Goal: Transaction & Acquisition: Book appointment/travel/reservation

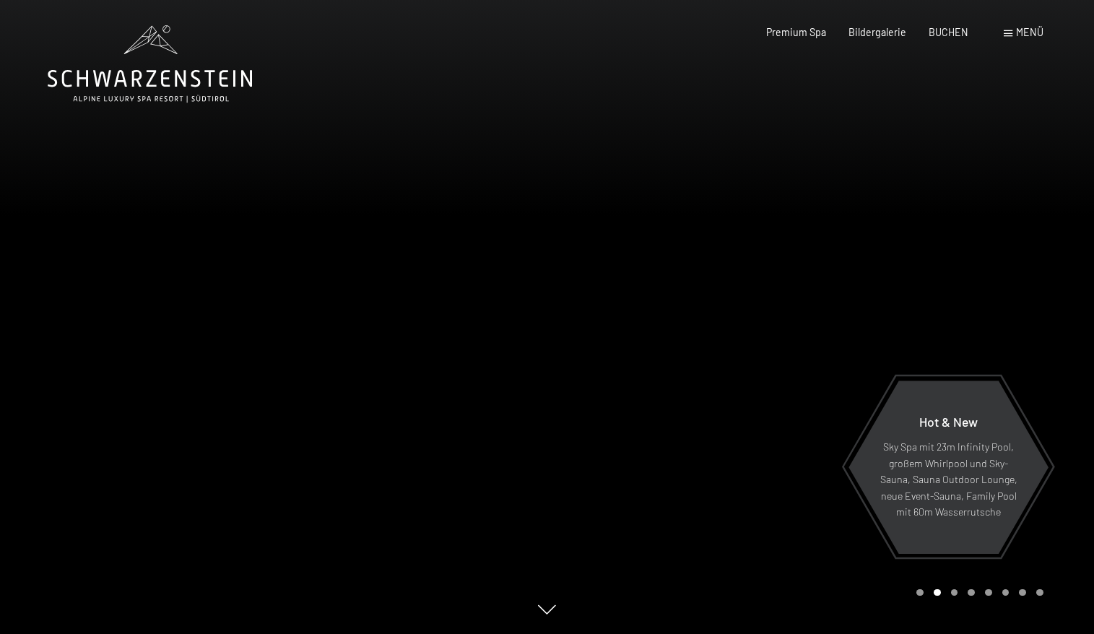
click at [923, 594] on div "Carousel Page 1" at bounding box center [919, 592] width 7 height 7
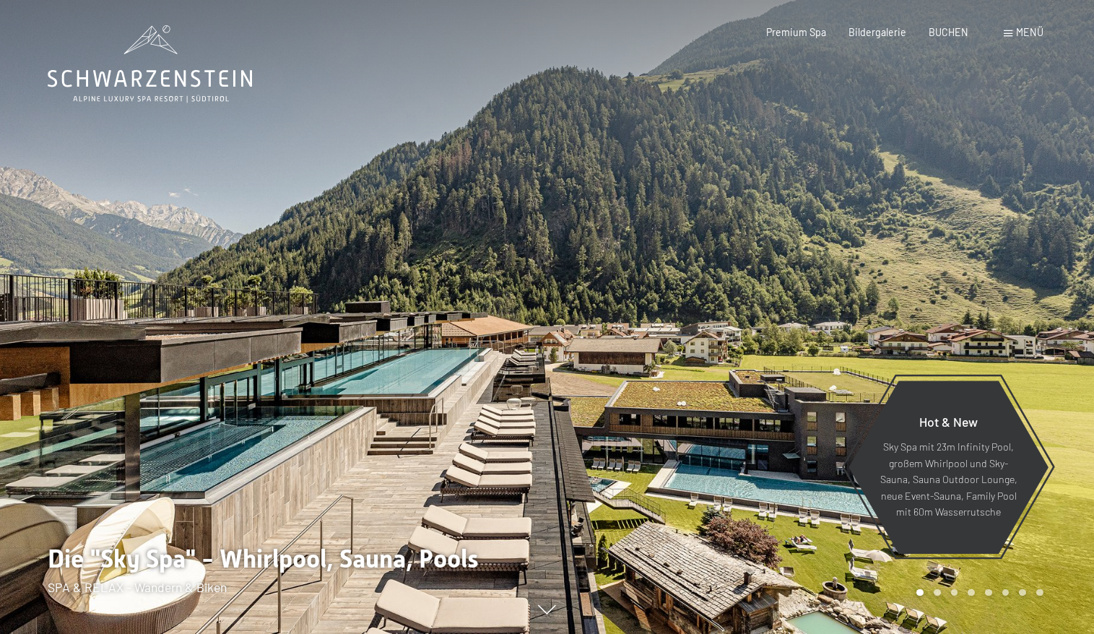
click at [968, 40] on div "Buchen Anfragen Premium Spa Bildergalerie BUCHEN Menü DE IT EN Gutschein Bilder…" at bounding box center [881, 32] width 321 height 14
click at [953, 35] on span "BUCHEN" at bounding box center [949, 30] width 40 height 12
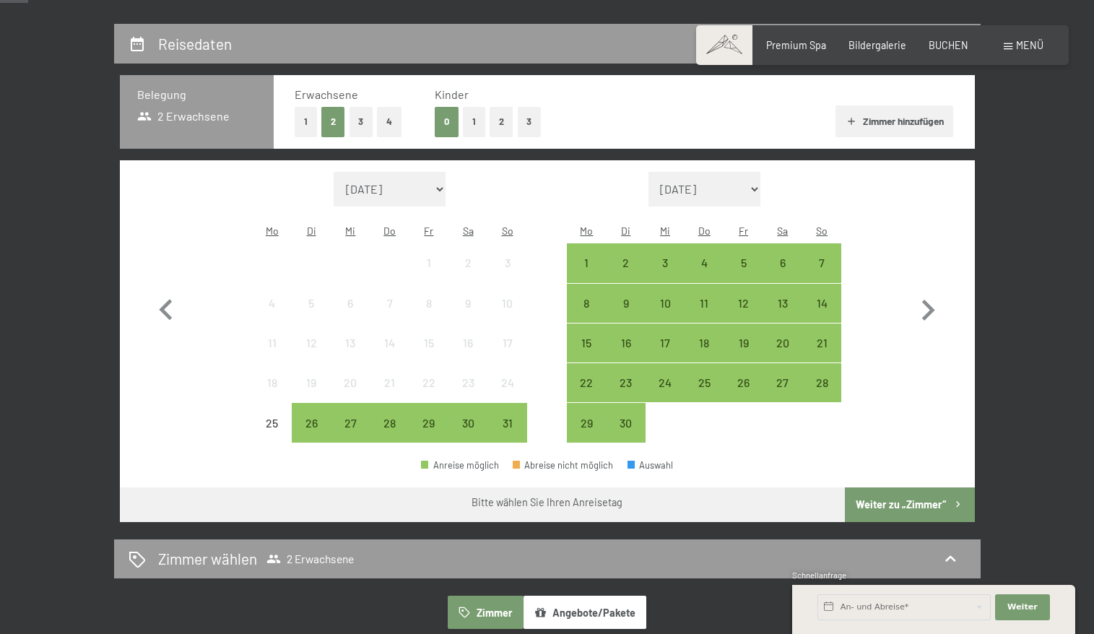
scroll to position [281, 0]
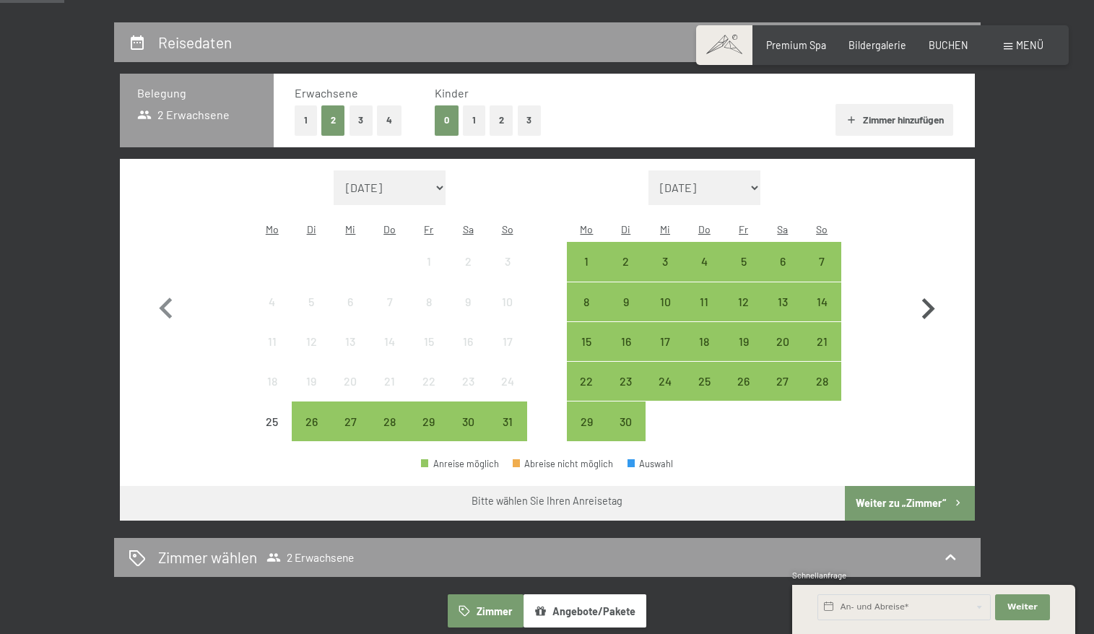
click at [930, 292] on icon "button" at bounding box center [928, 309] width 42 height 42
select select "[DATE]"
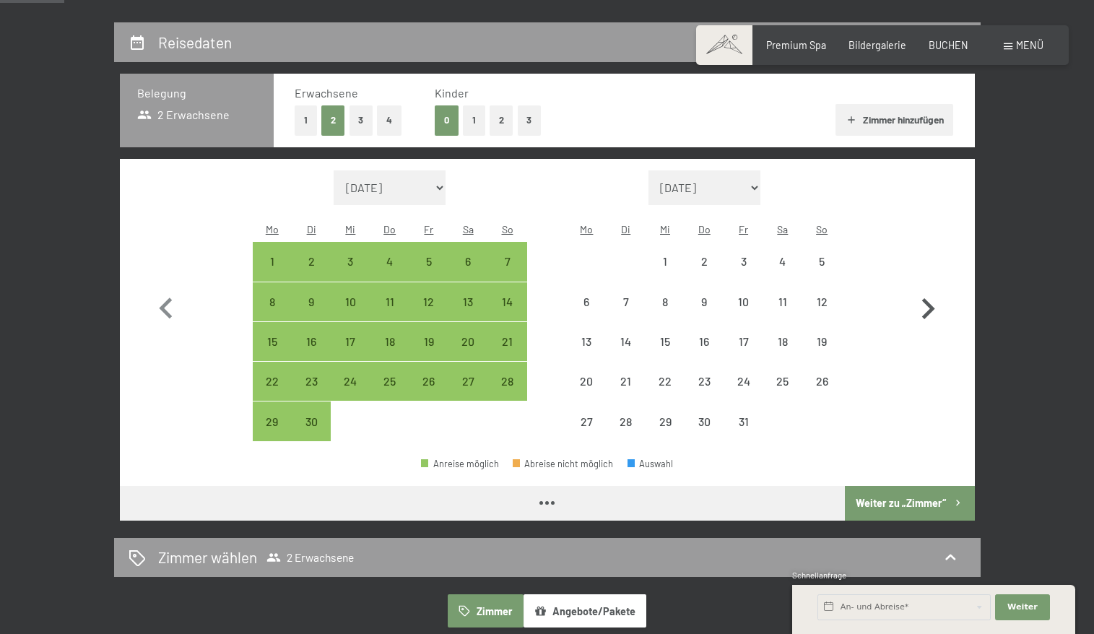
click at [930, 292] on icon "button" at bounding box center [928, 309] width 42 height 42
select select "[DATE]"
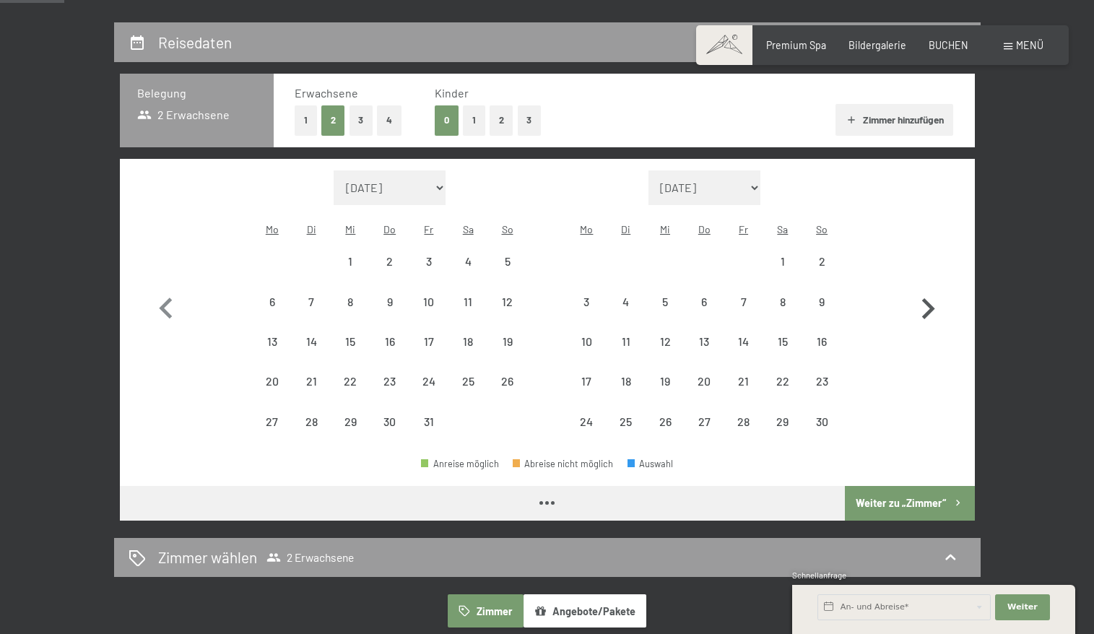
click at [930, 292] on icon "button" at bounding box center [928, 309] width 42 height 42
select select "[DATE]"
click at [930, 292] on icon "button" at bounding box center [928, 309] width 42 height 42
select select "[DATE]"
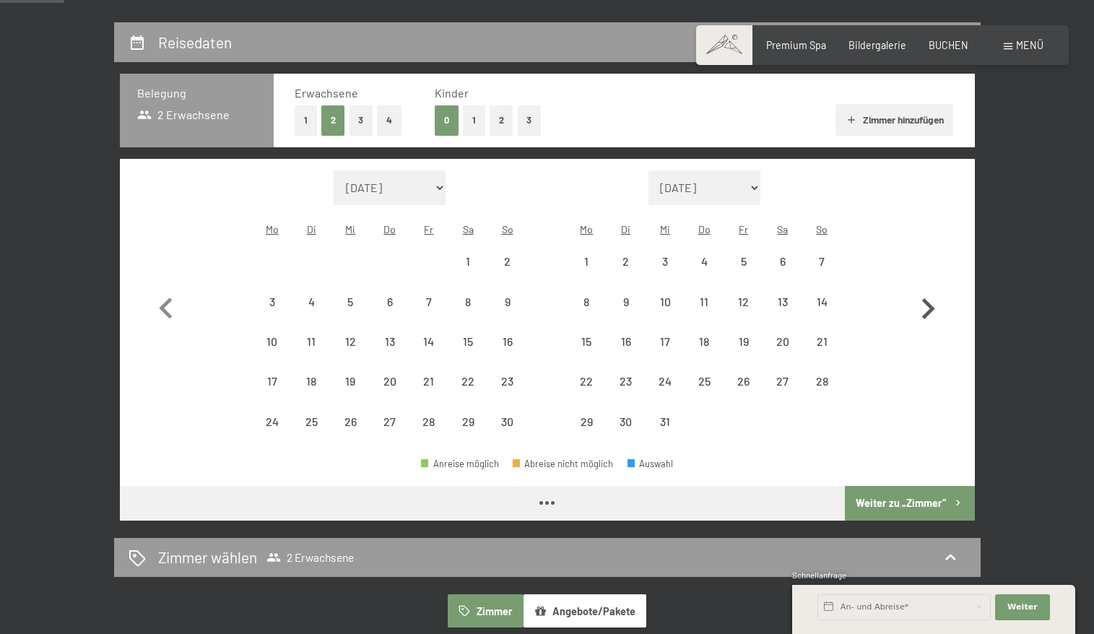
select select "[DATE]"
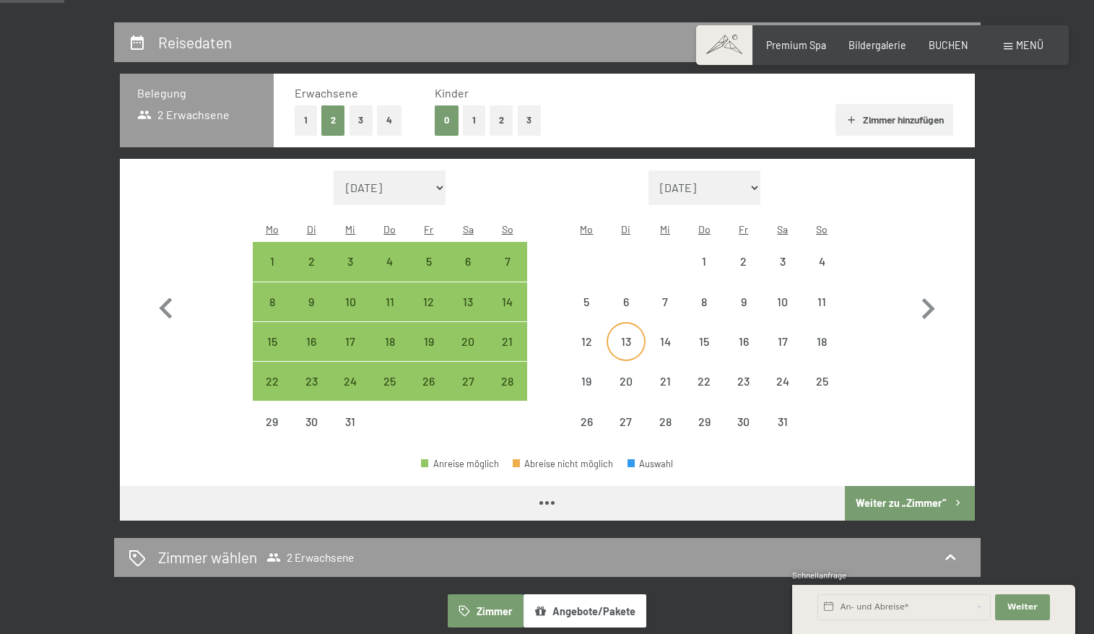
select select "[DATE]"
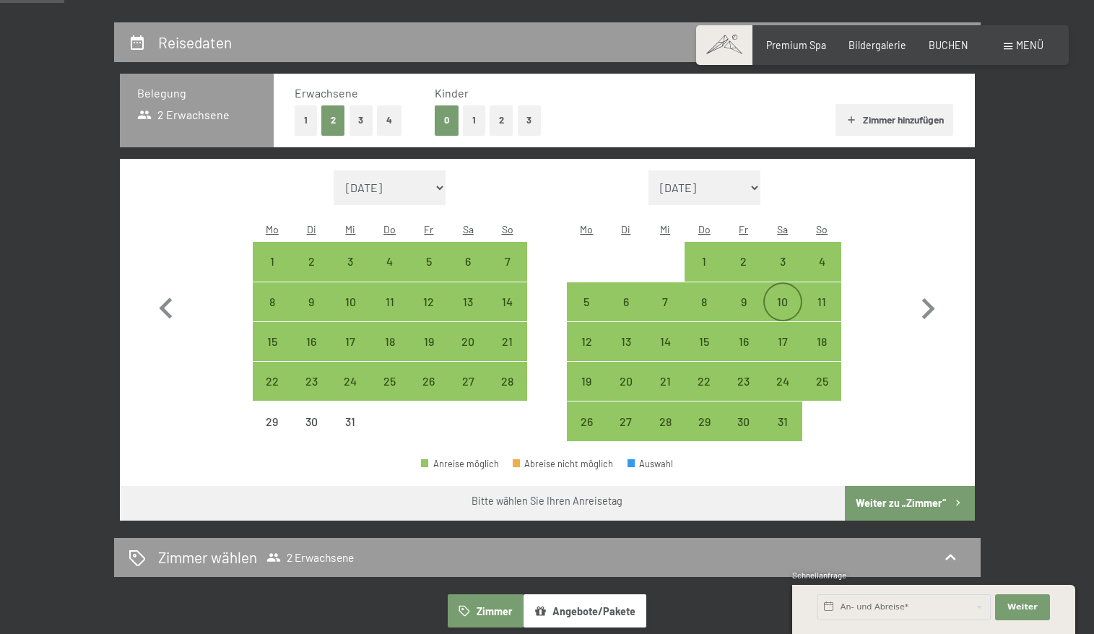
click at [786, 296] on div "10" at bounding box center [783, 314] width 36 height 36
select select "[DATE]"
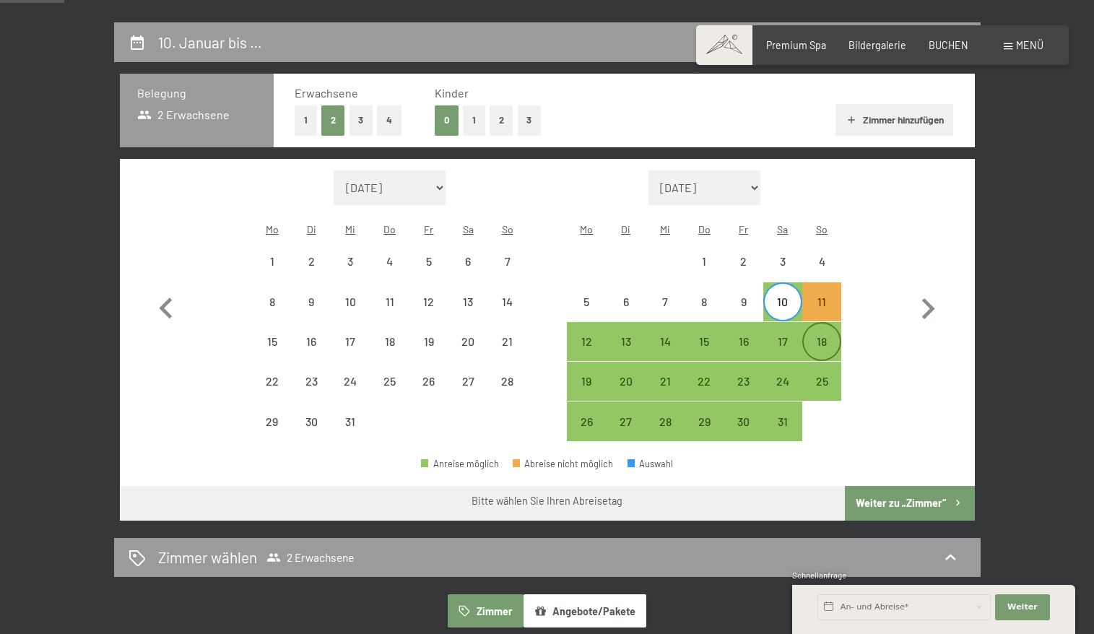
click at [823, 336] on div "18" at bounding box center [822, 354] width 36 height 36
select select "[DATE]"
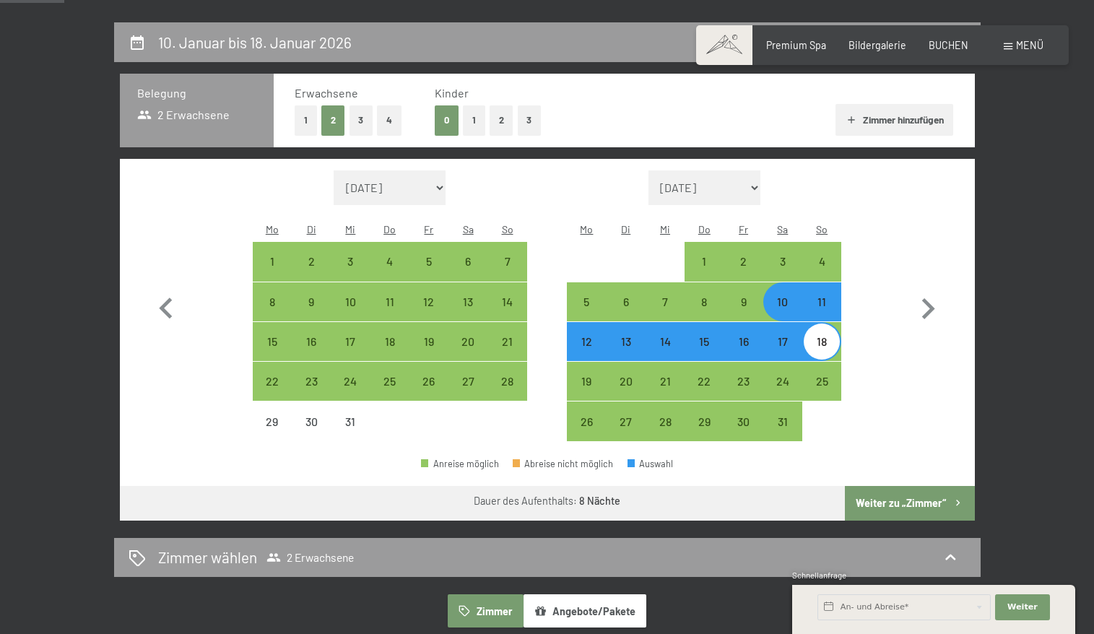
click at [937, 486] on button "Weiter zu „Zimmer“" at bounding box center [909, 503] width 129 height 35
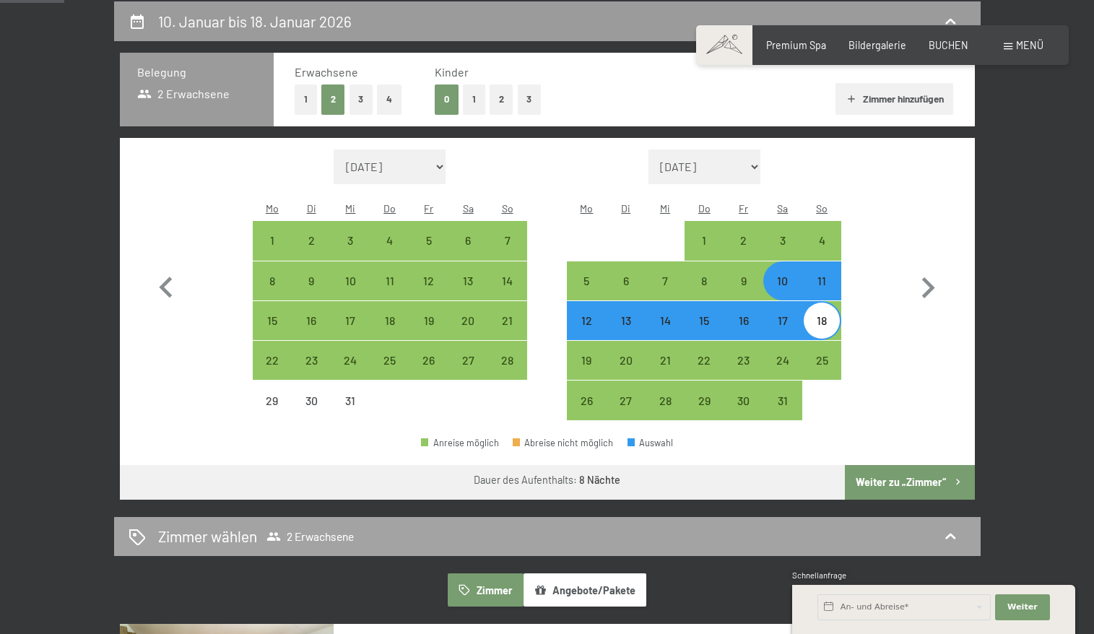
select select "[DATE]"
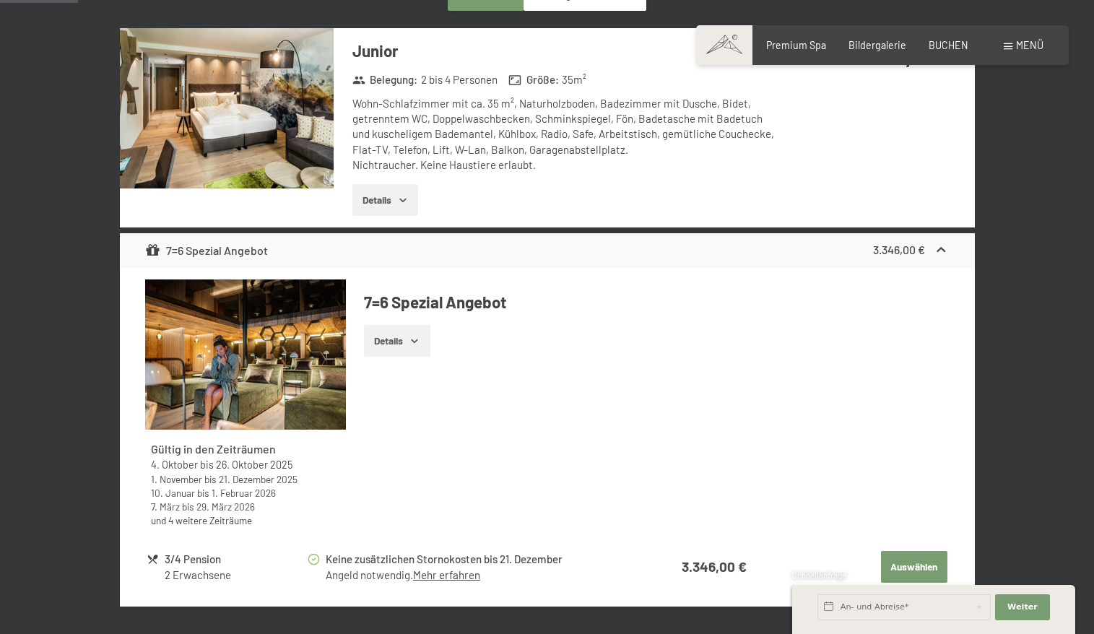
scroll to position [444, 0]
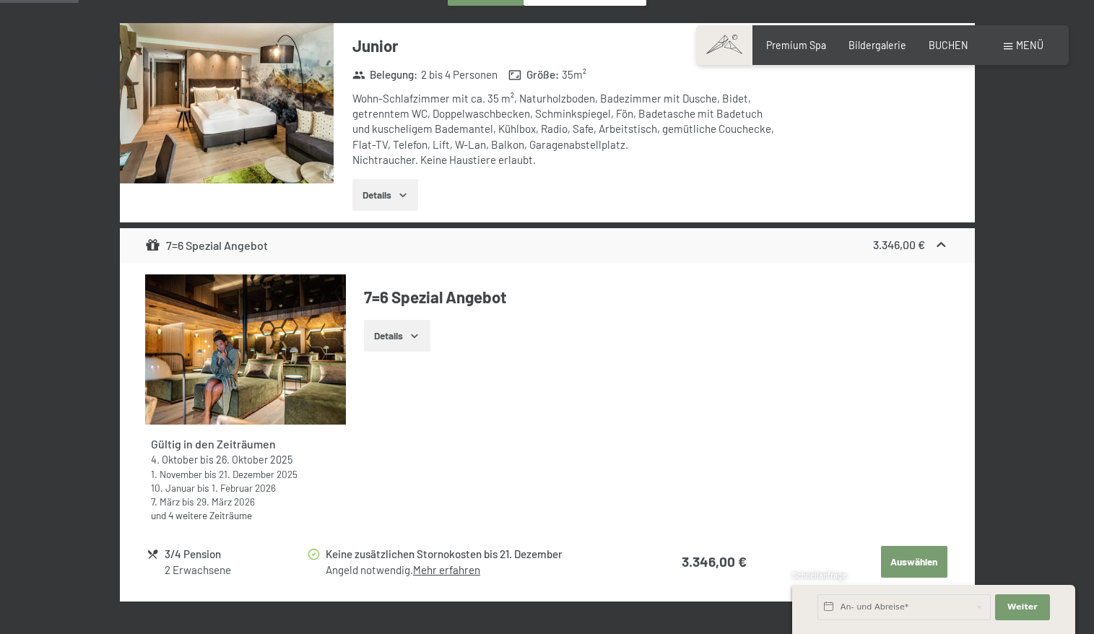
click at [378, 341] on button "Details" at bounding box center [397, 336] width 66 height 32
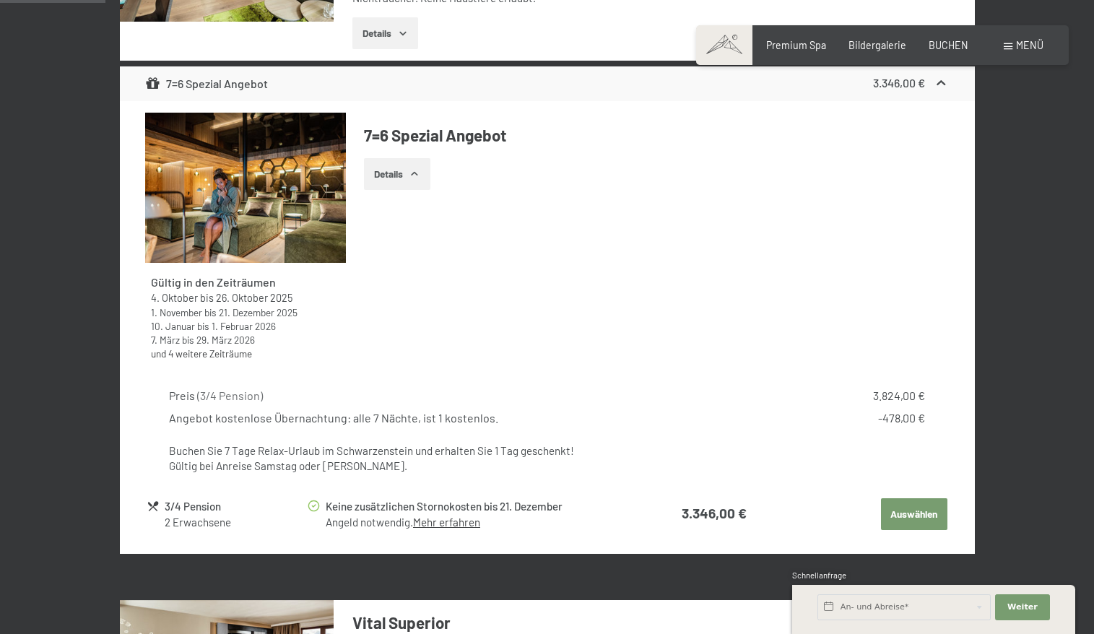
scroll to position [604, 0]
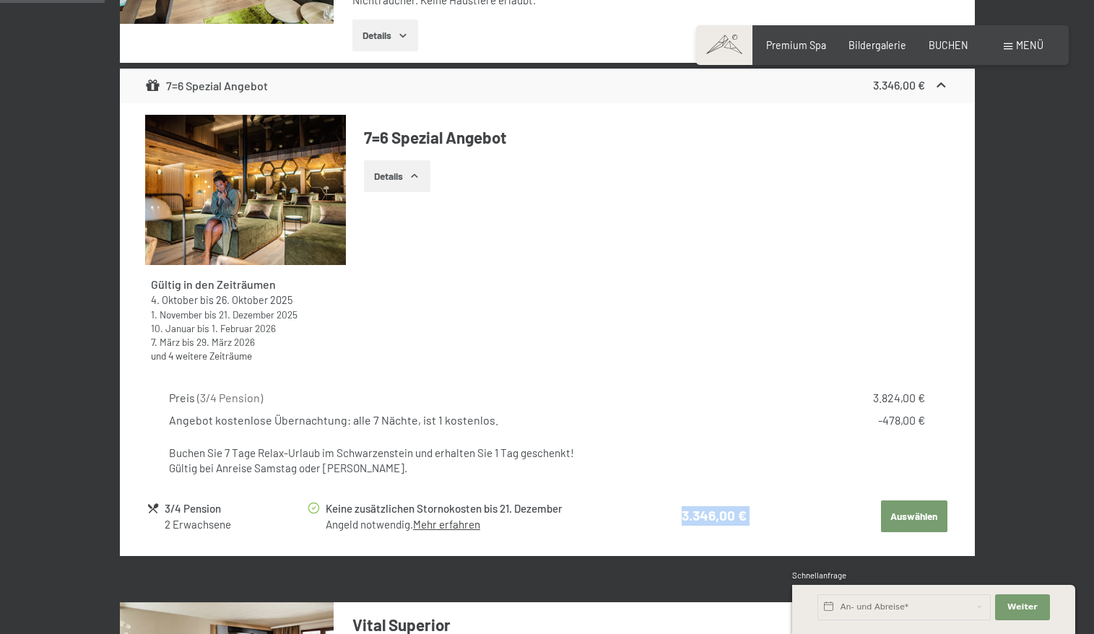
drag, startPoint x: 755, startPoint y: 502, endPoint x: 672, endPoint y: 502, distance: 83.1
click at [672, 502] on tr "3/4 Pension 2 Erwachsene Keine zusätzlichen Stornokosten bis 21. Dezember Angel…" at bounding box center [547, 516] width 801 height 36
click at [672, 502] on td "3.346,00 €" at bounding box center [687, 516] width 119 height 36
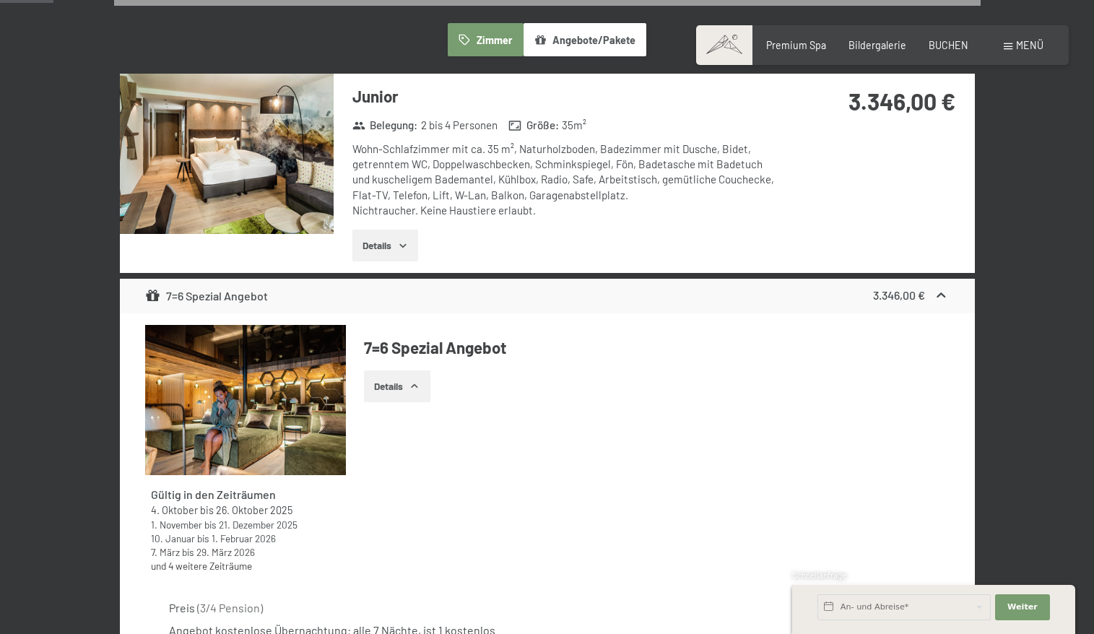
scroll to position [85, 0]
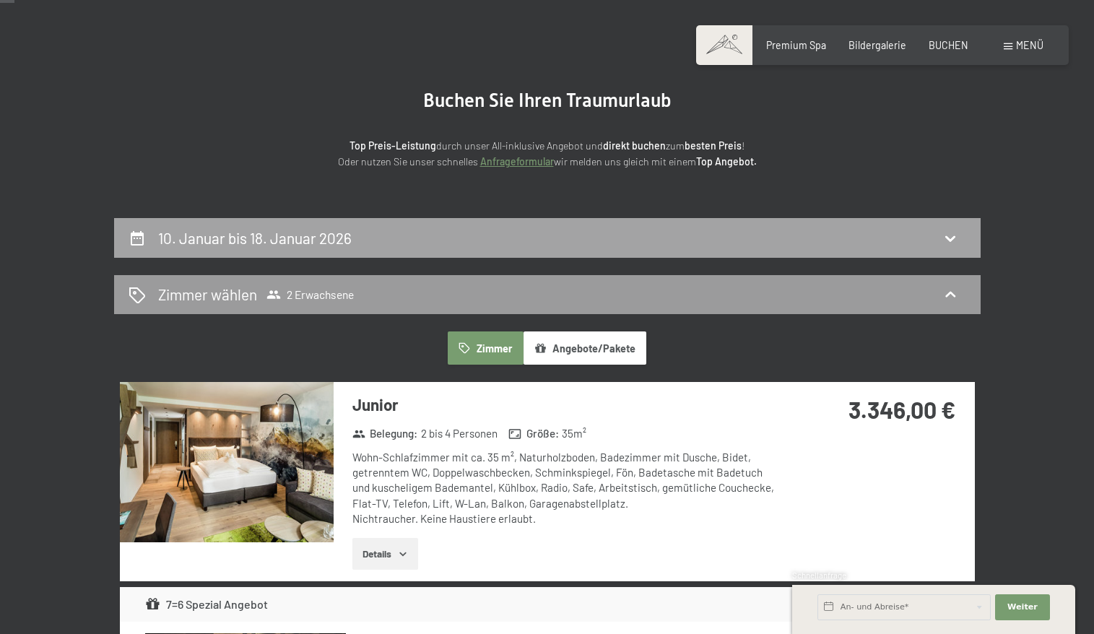
click at [701, 244] on div "10. Januar bis 18. Januar 2026" at bounding box center [548, 237] width 838 height 21
select select "[DATE]"
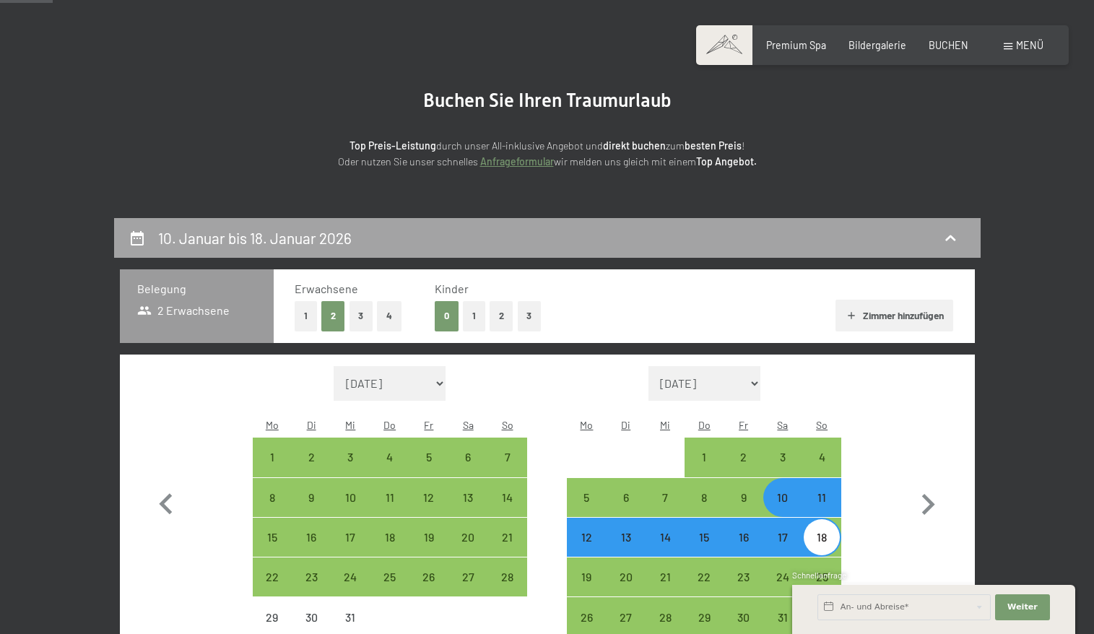
scroll to position [302, 0]
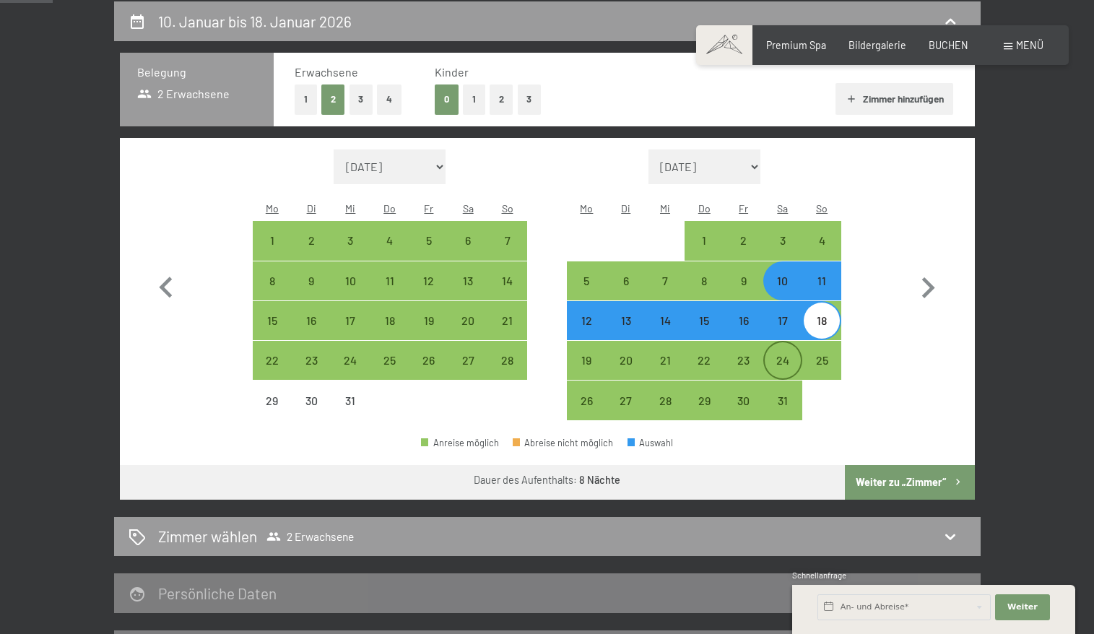
click at [782, 355] on div "24" at bounding box center [783, 373] width 36 height 36
select select "[DATE]"
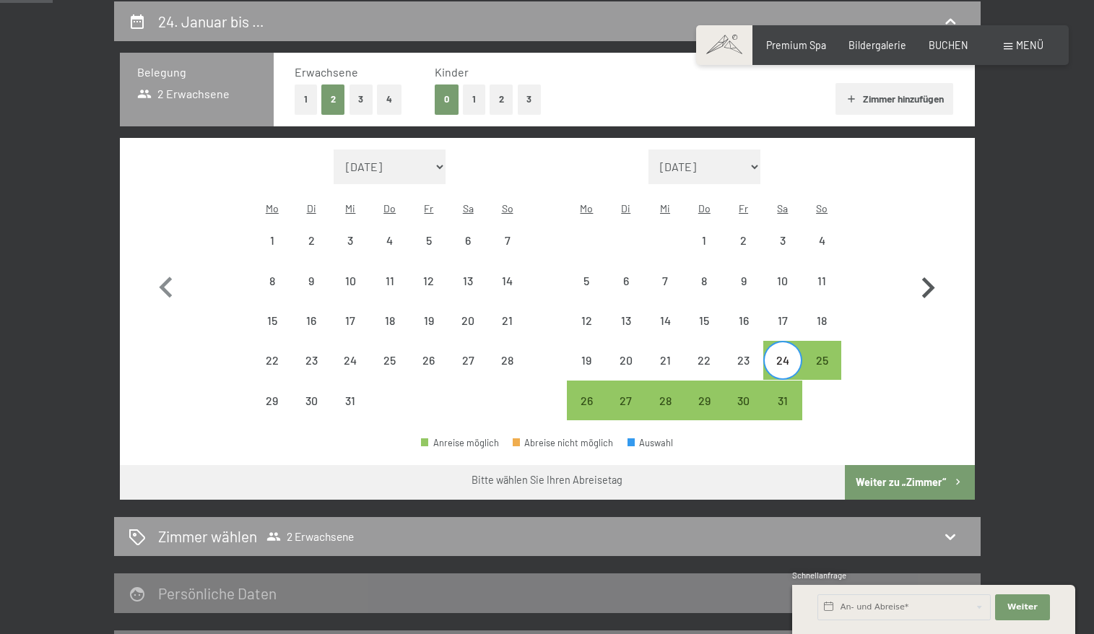
click at [919, 286] on icon "button" at bounding box center [928, 288] width 42 height 42
select select "[DATE]"
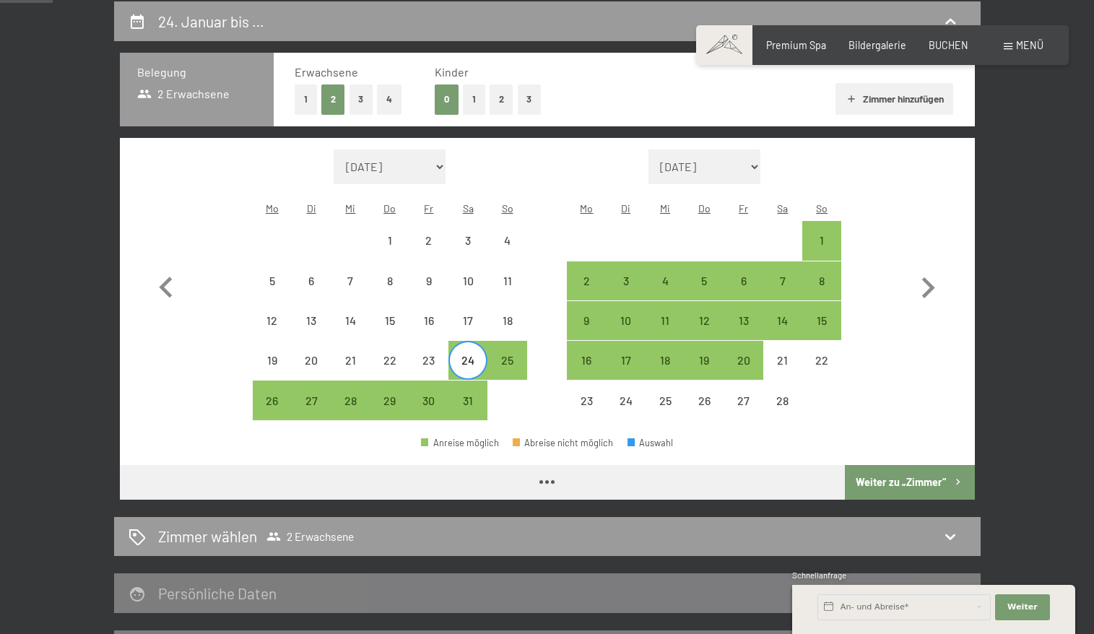
select select "[DATE]"
click at [825, 235] on div "1" at bounding box center [822, 253] width 36 height 36
select select "[DATE]"
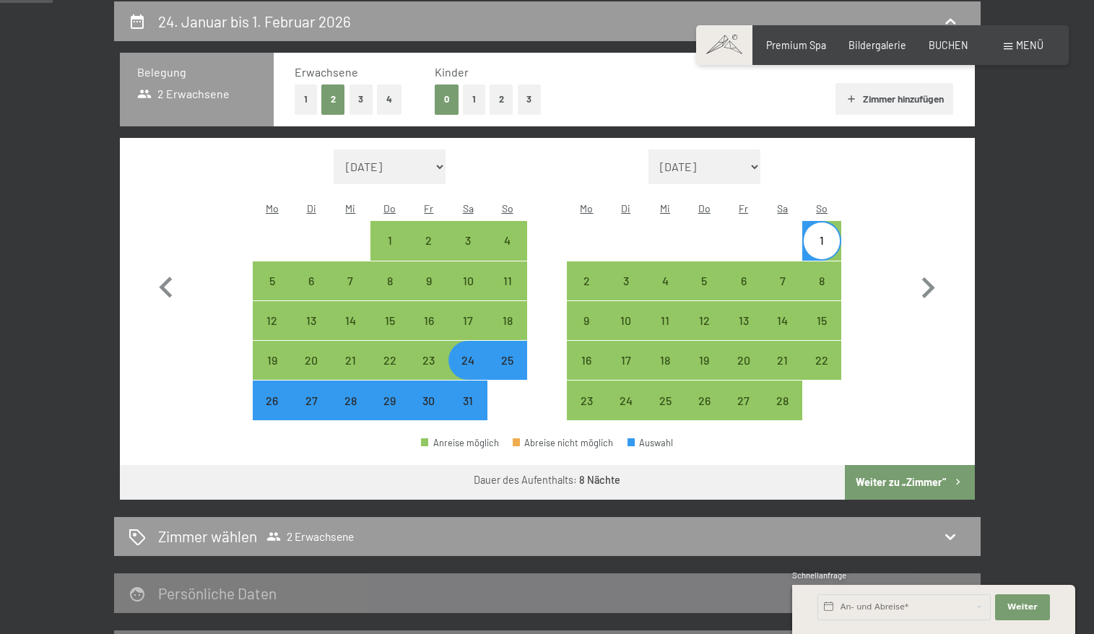
click at [900, 465] on button "Weiter zu „Zimmer“" at bounding box center [909, 482] width 129 height 35
select select "[DATE]"
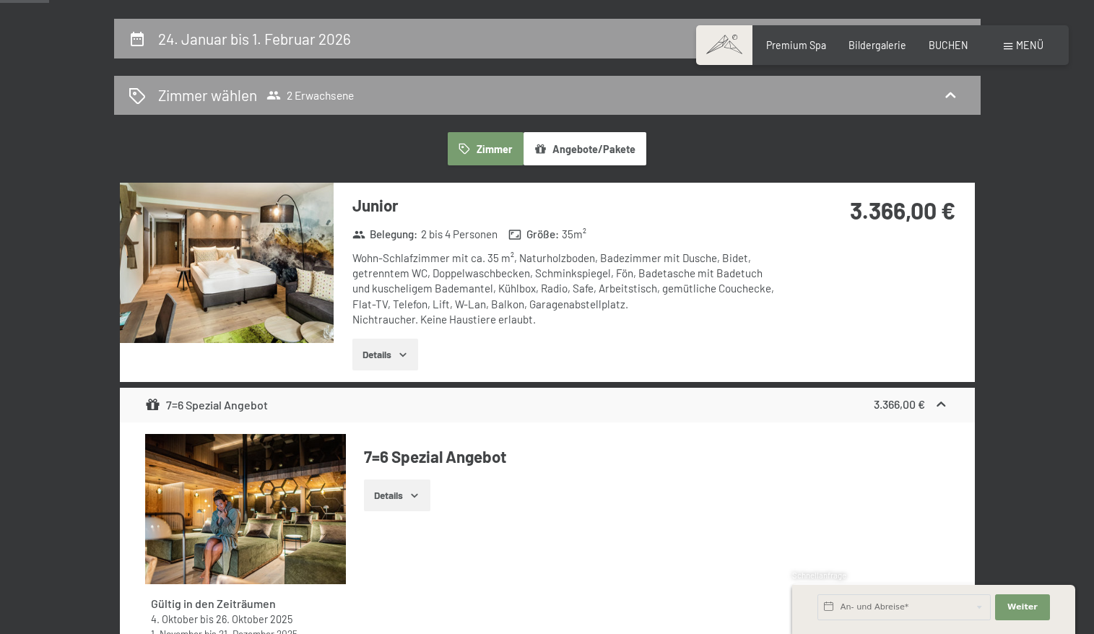
scroll to position [291, 0]
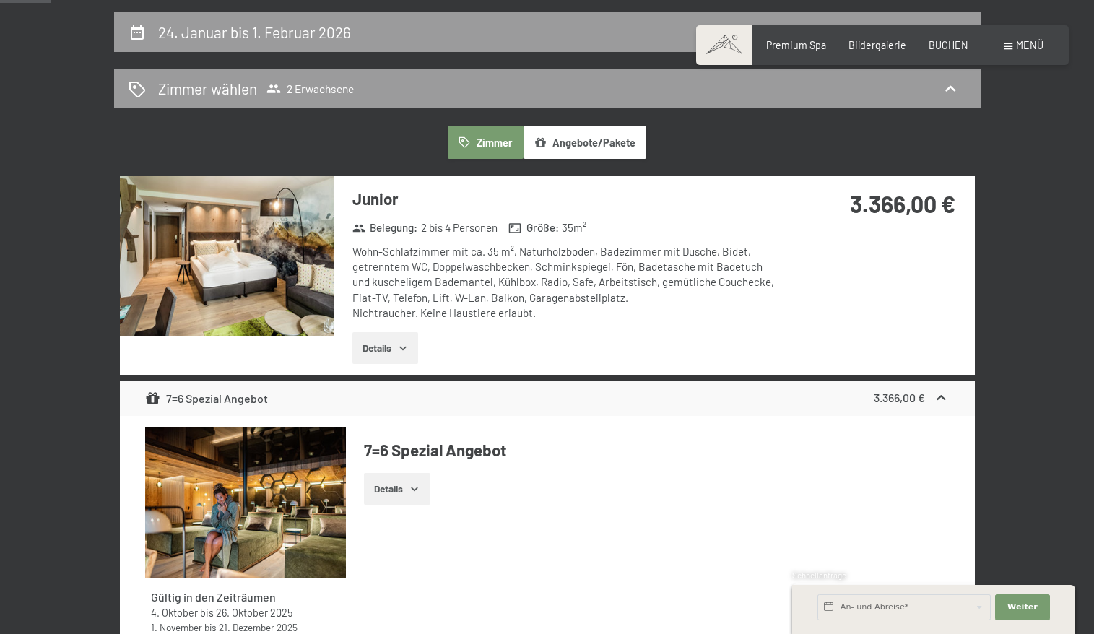
click at [575, 142] on button "Angebote/Pakete" at bounding box center [585, 142] width 123 height 33
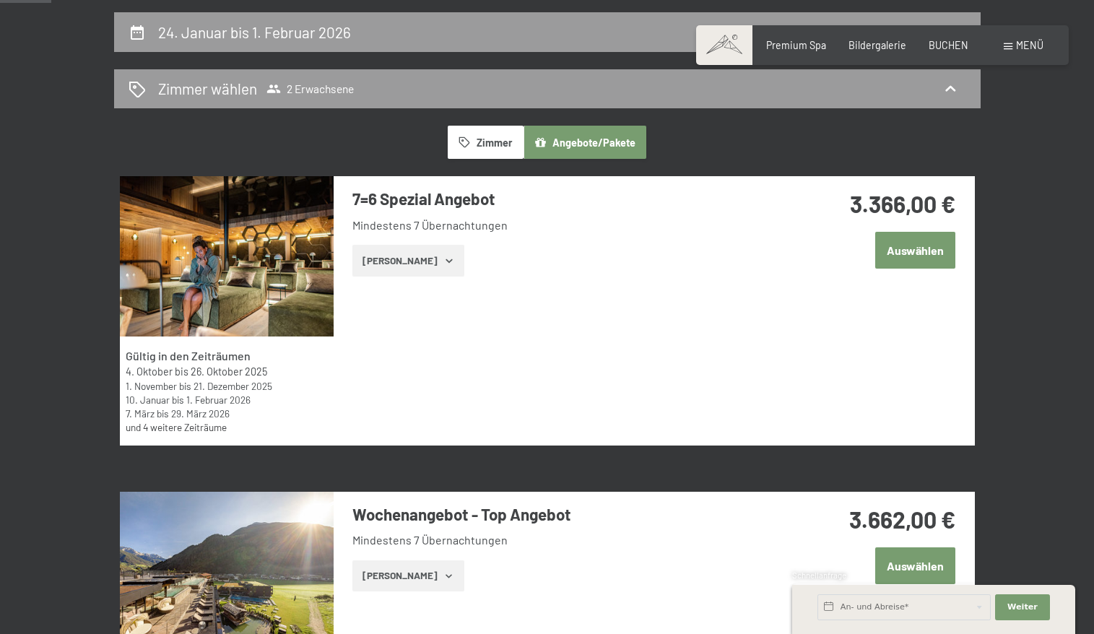
click at [468, 147] on icon "button" at bounding box center [465, 142] width 12 height 12
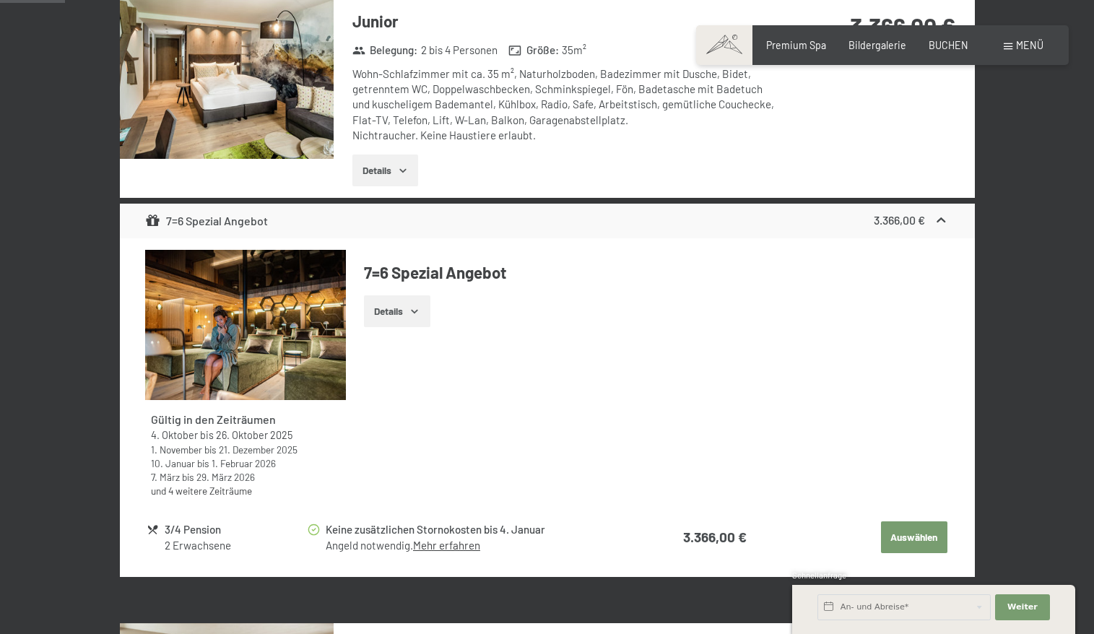
scroll to position [471, 0]
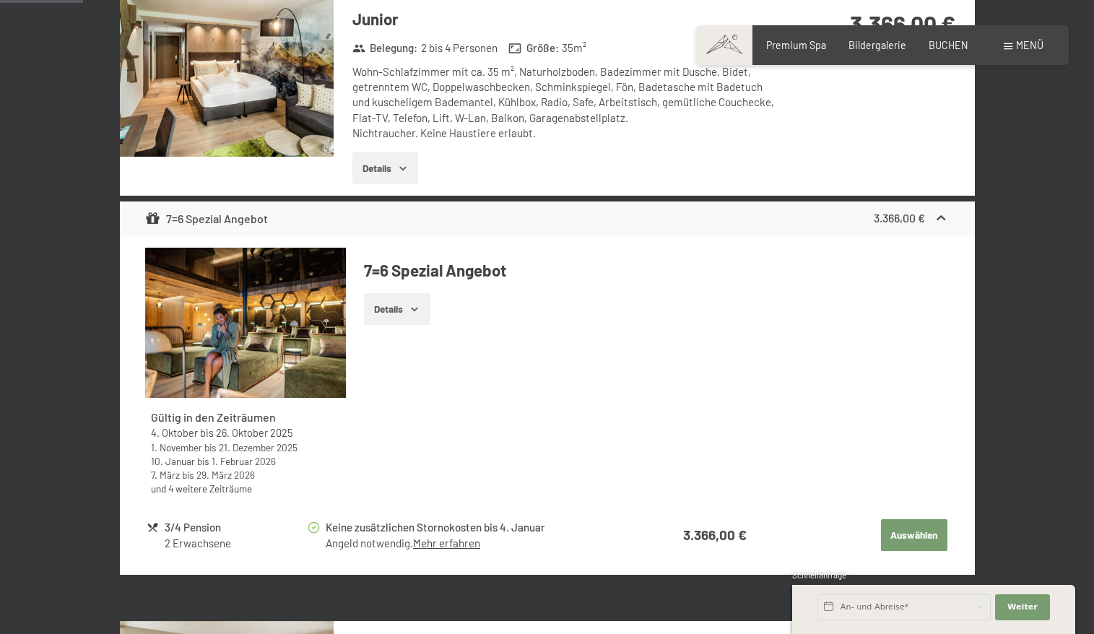
click at [394, 308] on button "Details" at bounding box center [397, 309] width 66 height 32
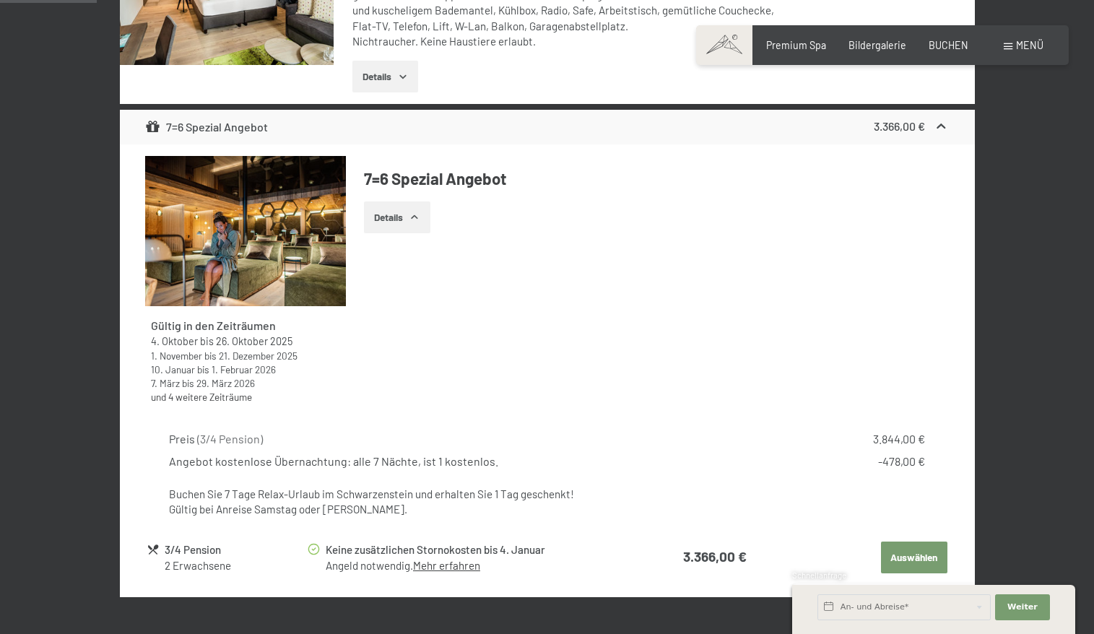
scroll to position [565, 0]
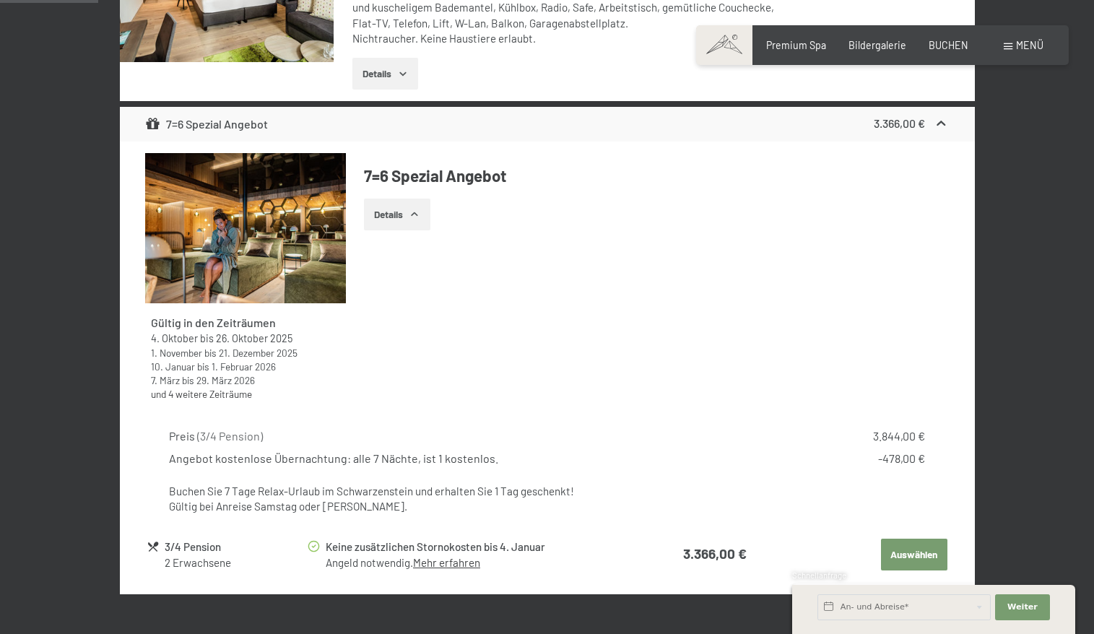
click at [389, 208] on button "Details" at bounding box center [397, 215] width 66 height 32
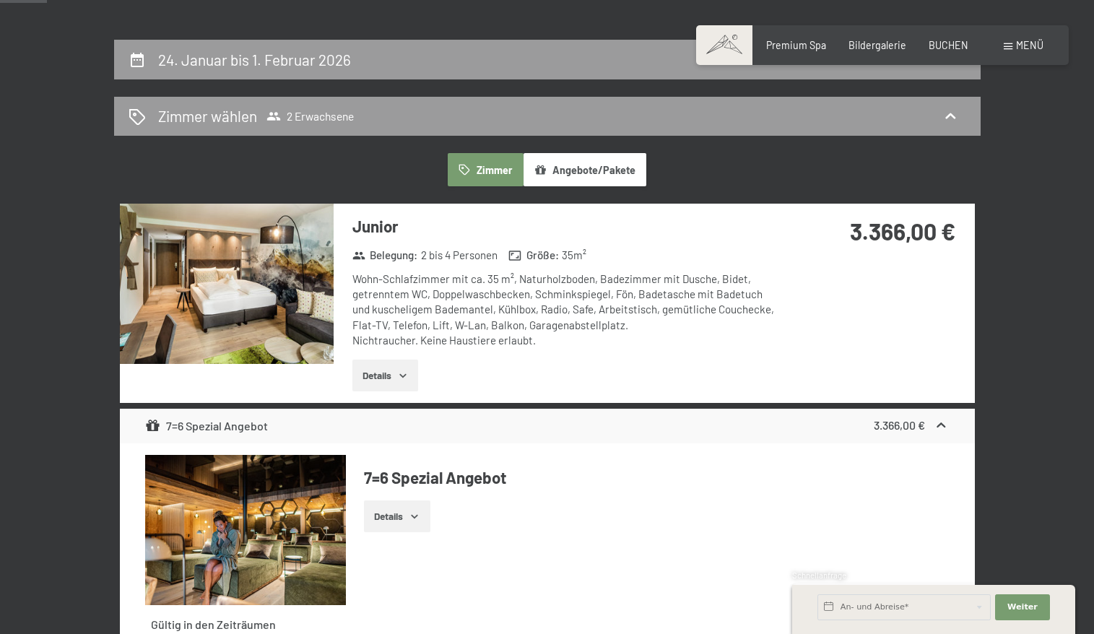
scroll to position [264, 0]
click at [390, 366] on button "Details" at bounding box center [385, 376] width 66 height 32
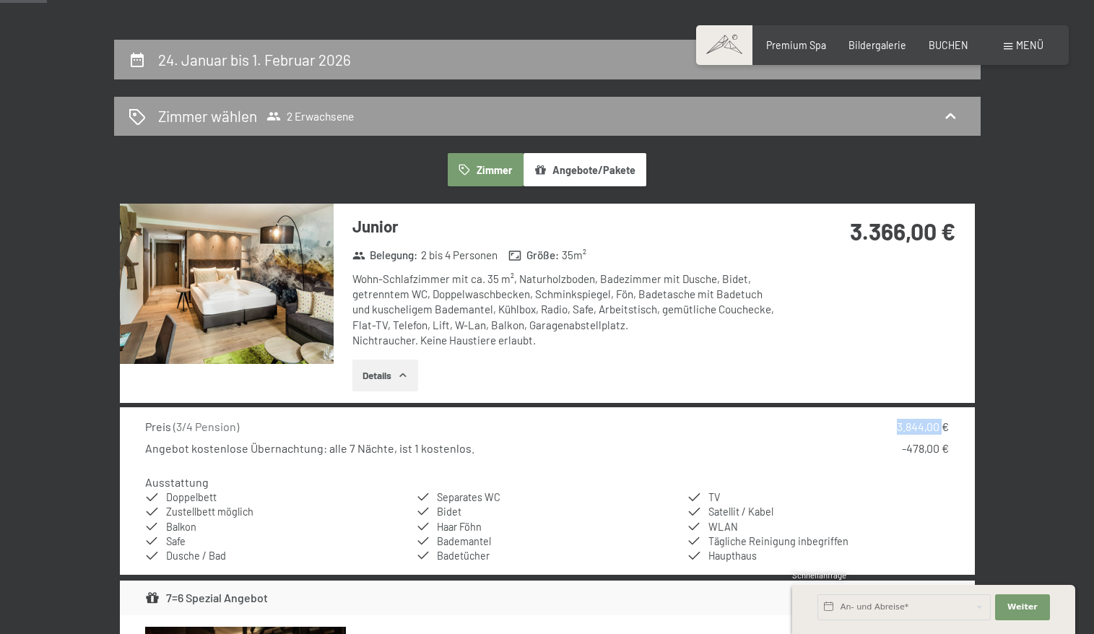
drag, startPoint x: 889, startPoint y: 427, endPoint x: 943, endPoint y: 422, distance: 54.3
click at [943, 422] on div "Preis ( 3/4 Pension ) 3.844,00 €" at bounding box center [547, 427] width 804 height 16
click at [943, 422] on div "3.844,00 €" at bounding box center [923, 427] width 52 height 16
drag, startPoint x: 901, startPoint y: 441, endPoint x: 942, endPoint y: 438, distance: 40.5
click at [942, 441] on div "-478,00 €" at bounding box center [925, 449] width 47 height 16
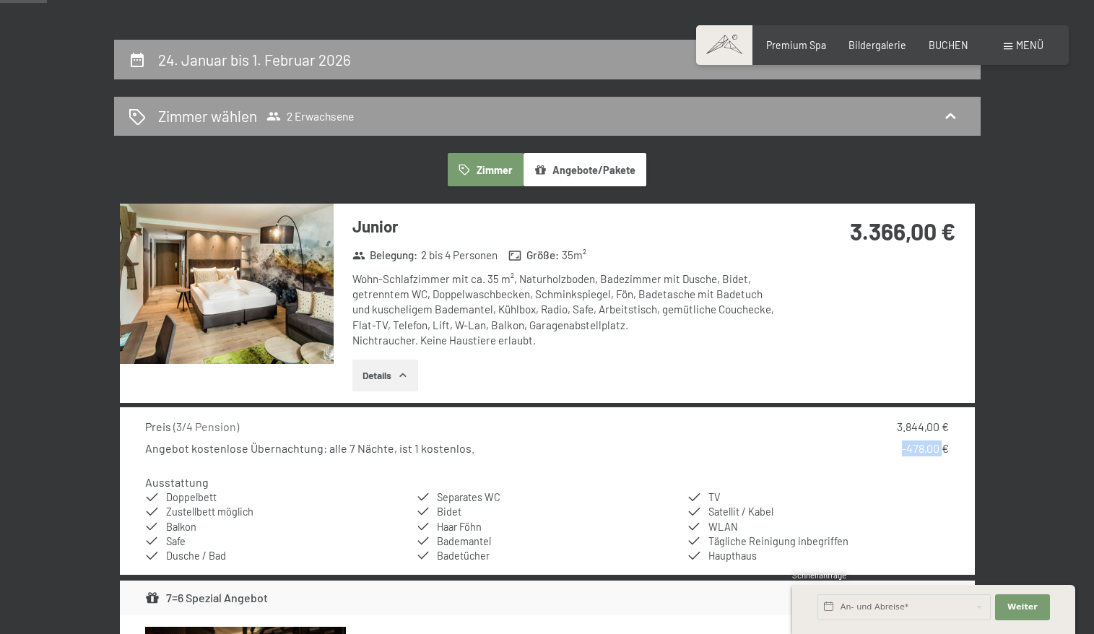
click at [942, 441] on div "-478,00 €" at bounding box center [925, 449] width 47 height 16
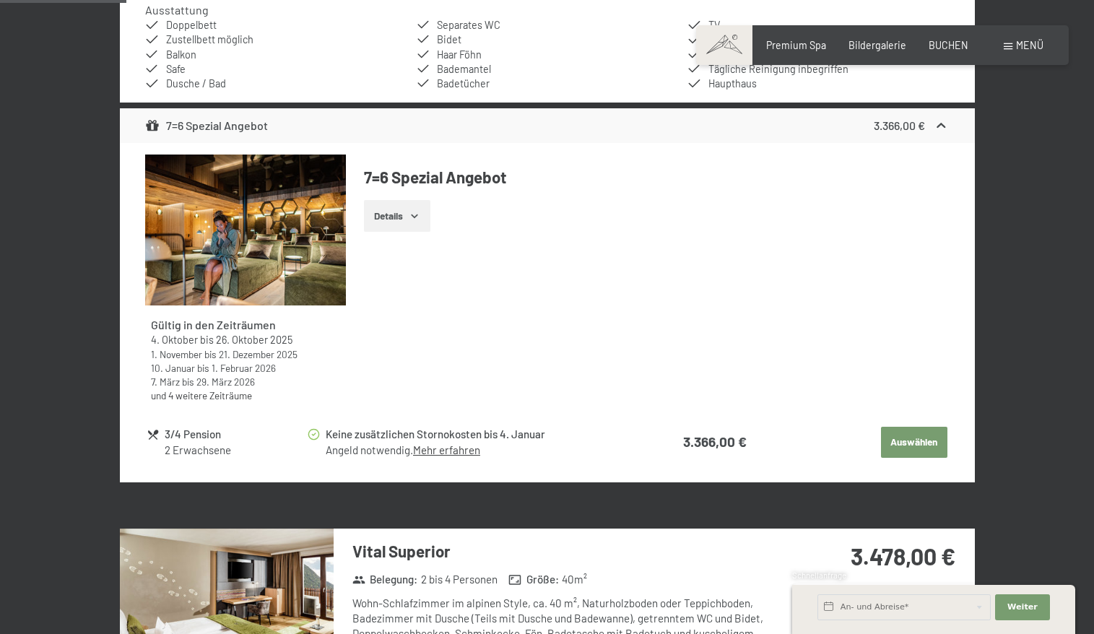
scroll to position [734, 0]
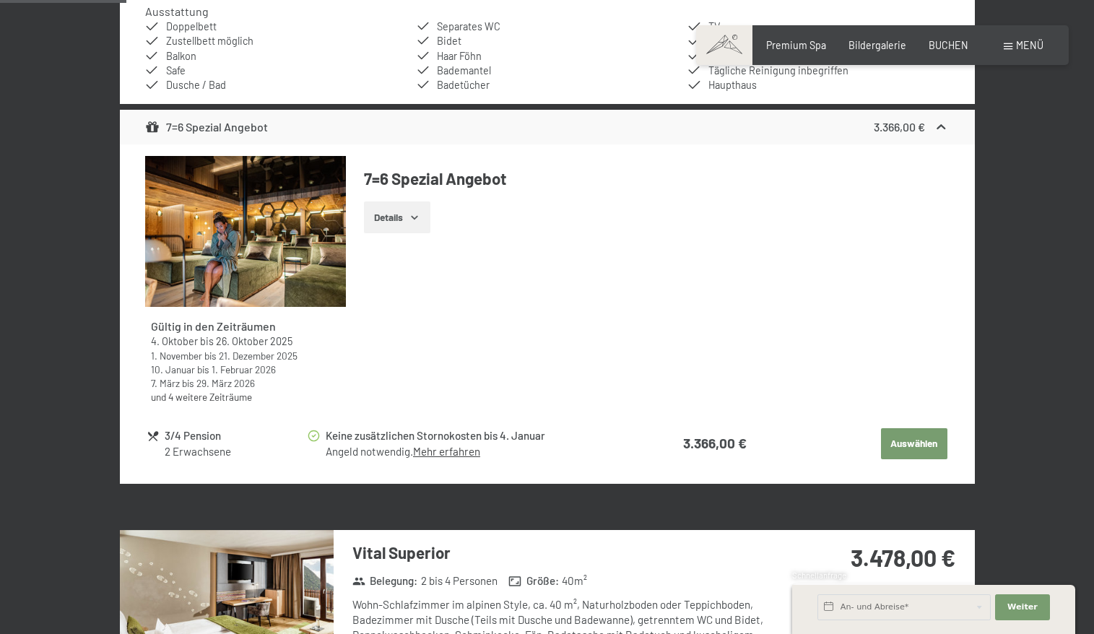
click at [923, 442] on button "Auswählen" at bounding box center [914, 444] width 66 height 32
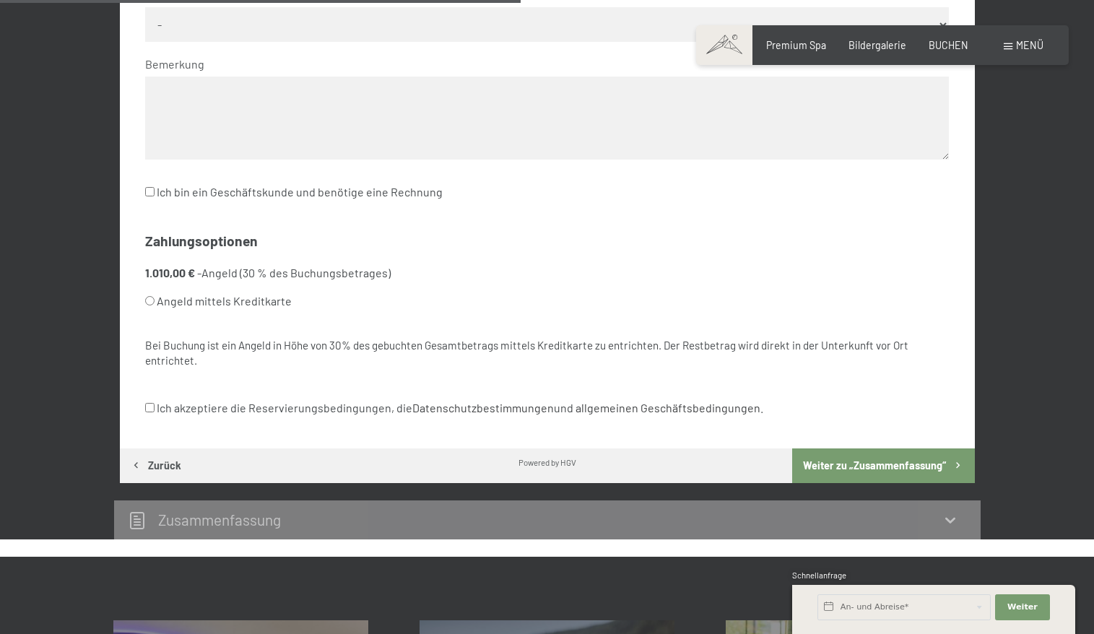
scroll to position [735, 0]
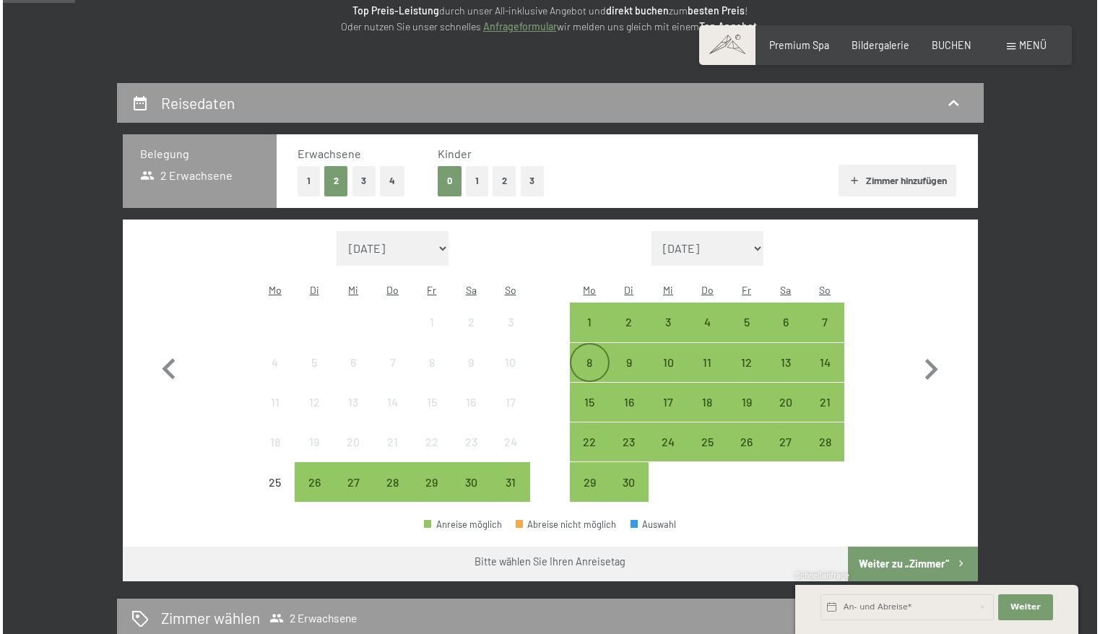
scroll to position [326, 0]
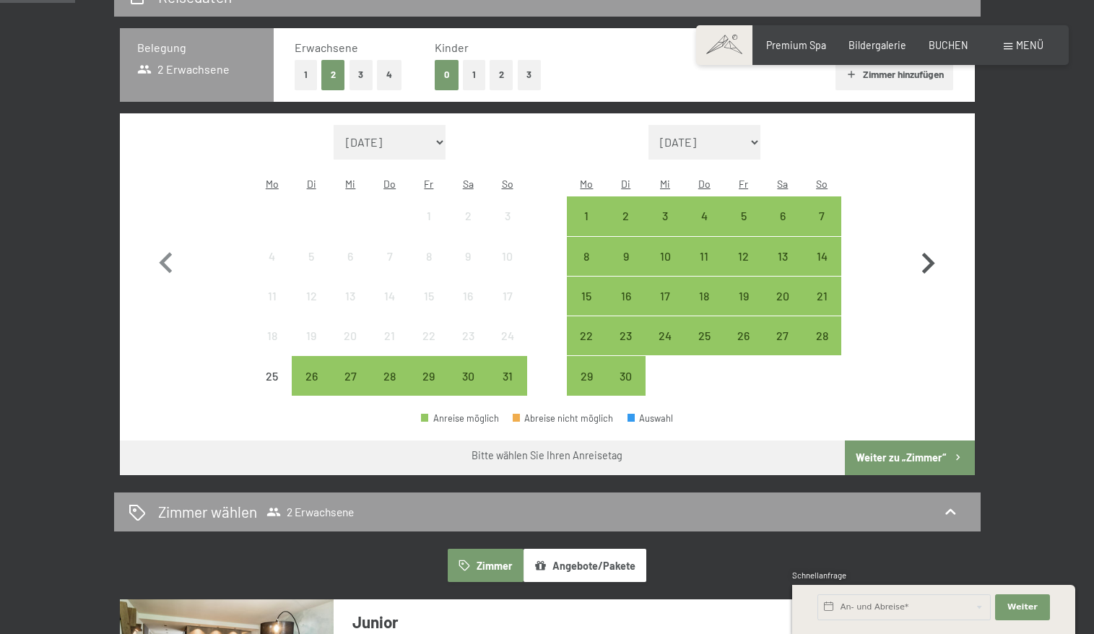
click at [925, 248] on icon "button" at bounding box center [928, 264] width 42 height 42
select select "[DATE]"
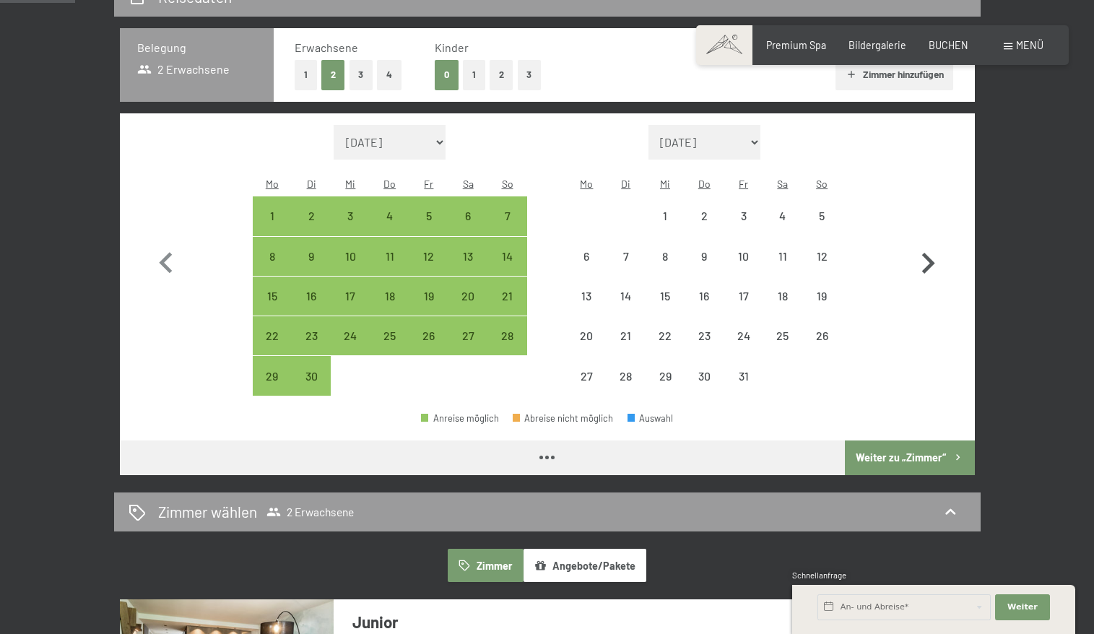
click at [925, 248] on icon "button" at bounding box center [928, 264] width 42 height 42
select select "[DATE]"
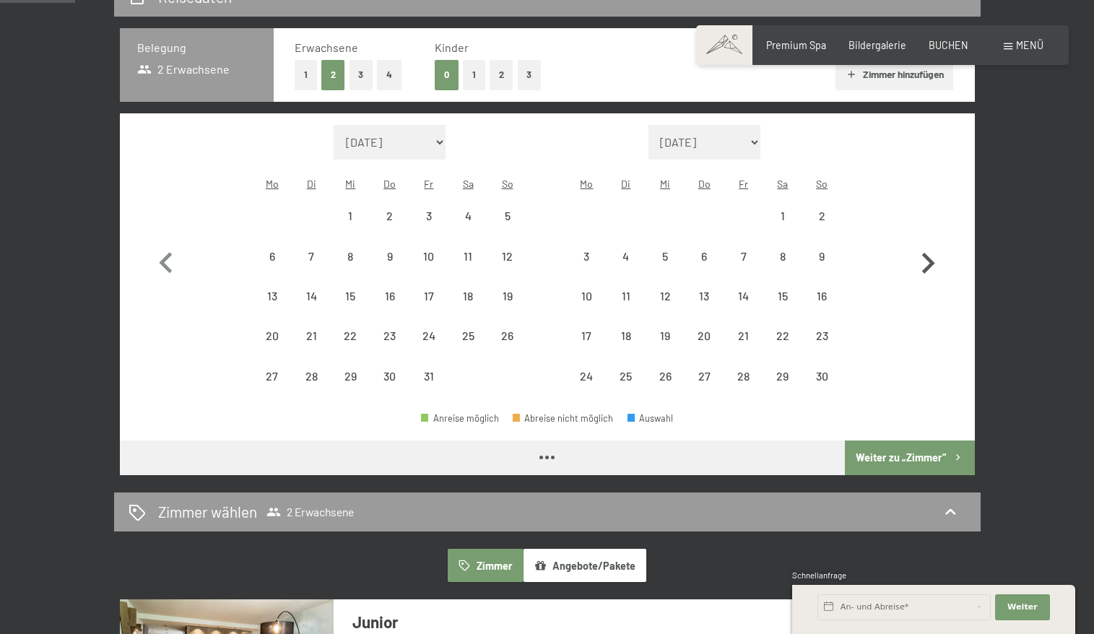
click at [925, 248] on icon "button" at bounding box center [928, 264] width 42 height 42
select select "[DATE]"
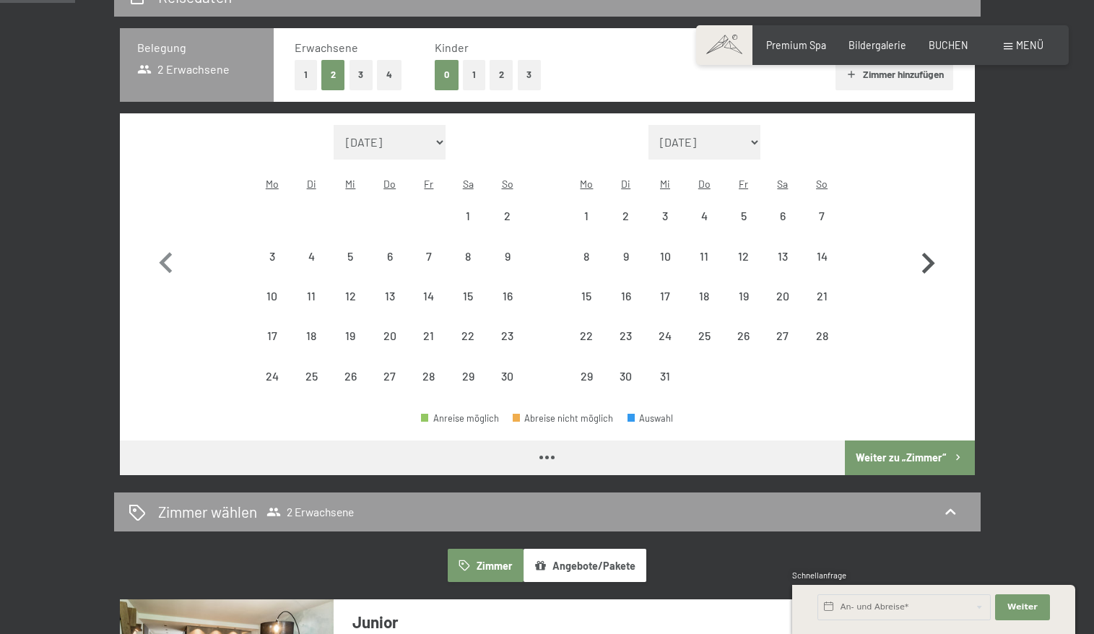
select select "[DATE]"
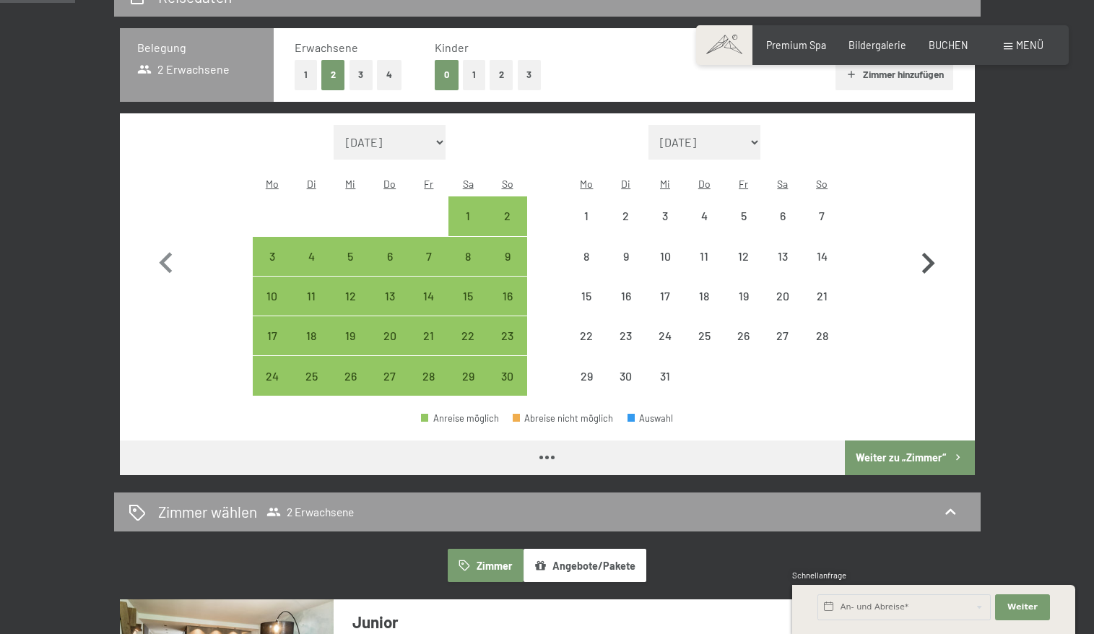
select select "[DATE]"
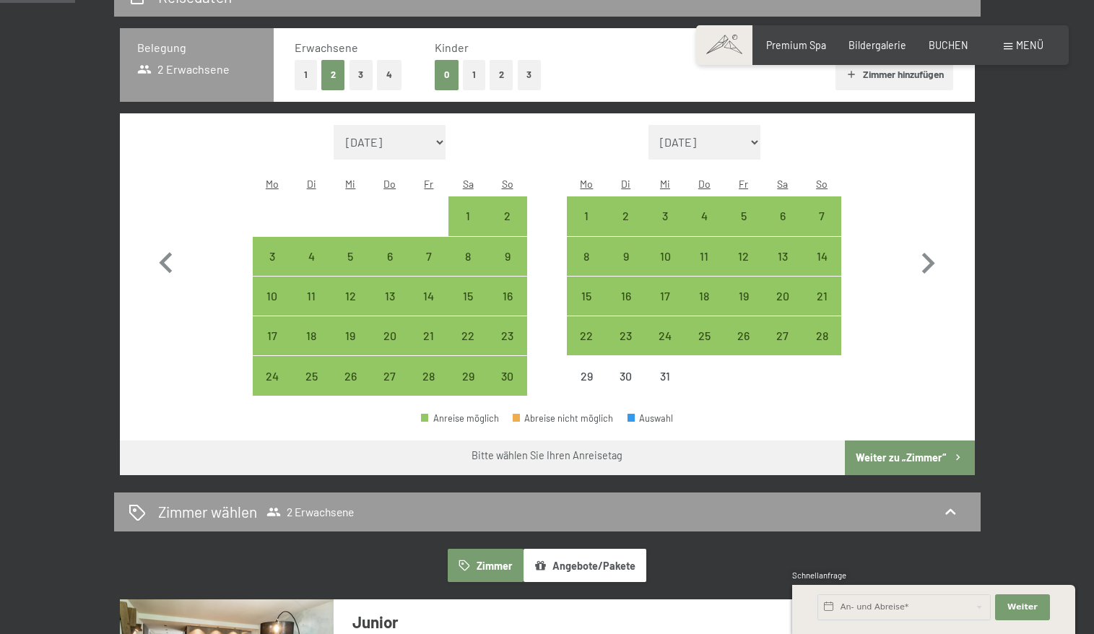
click at [1032, 45] on span "Menü" at bounding box center [1029, 45] width 27 height 12
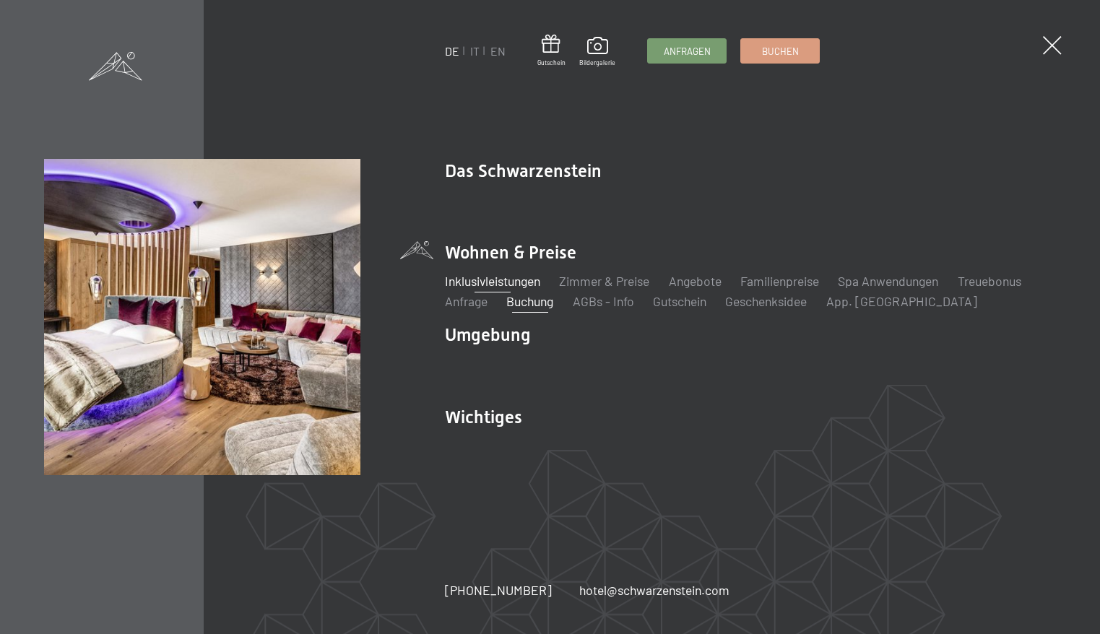
click at [502, 282] on link "Inklusivleistungen" at bounding box center [492, 281] width 95 height 16
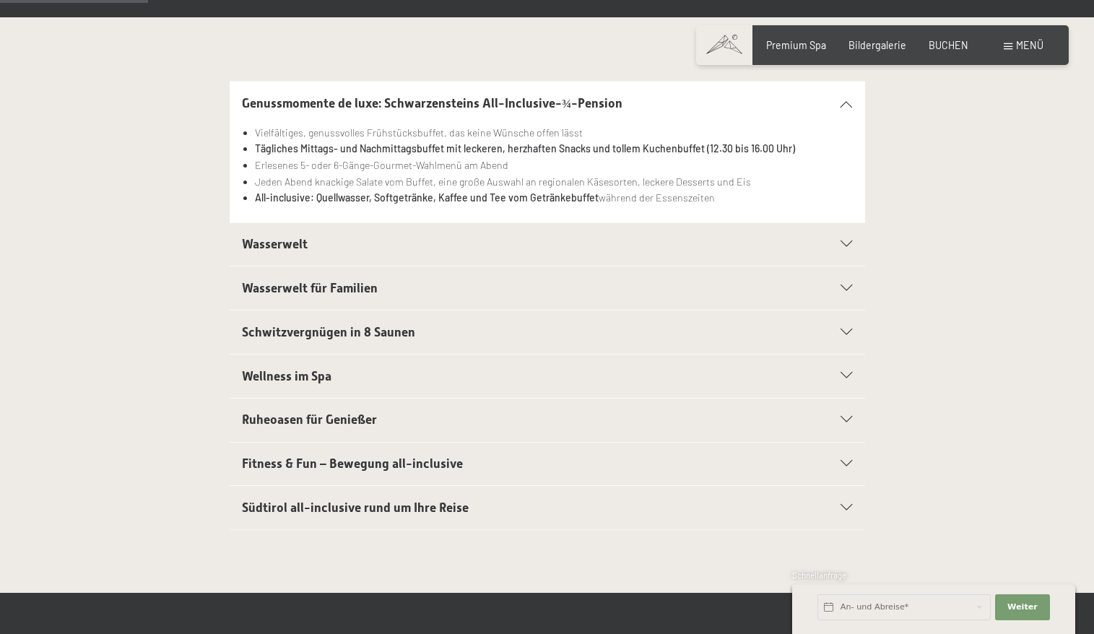
scroll to position [317, 0]
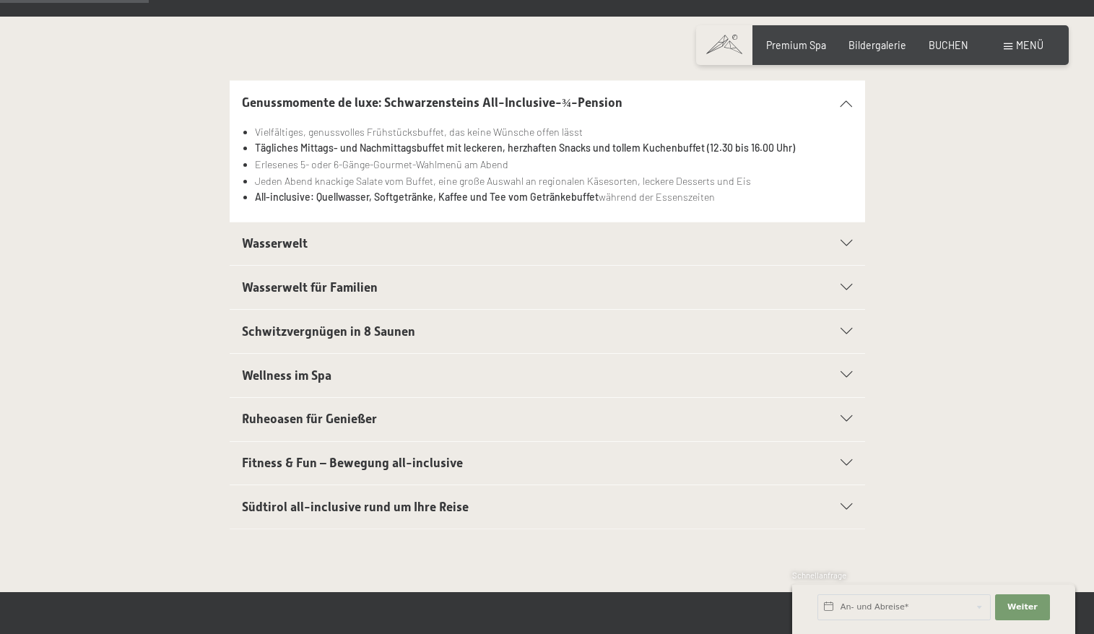
click at [481, 498] on h2 "Südtirol all-inclusive rund um Ihre Reise" at bounding box center [516, 507] width 549 height 18
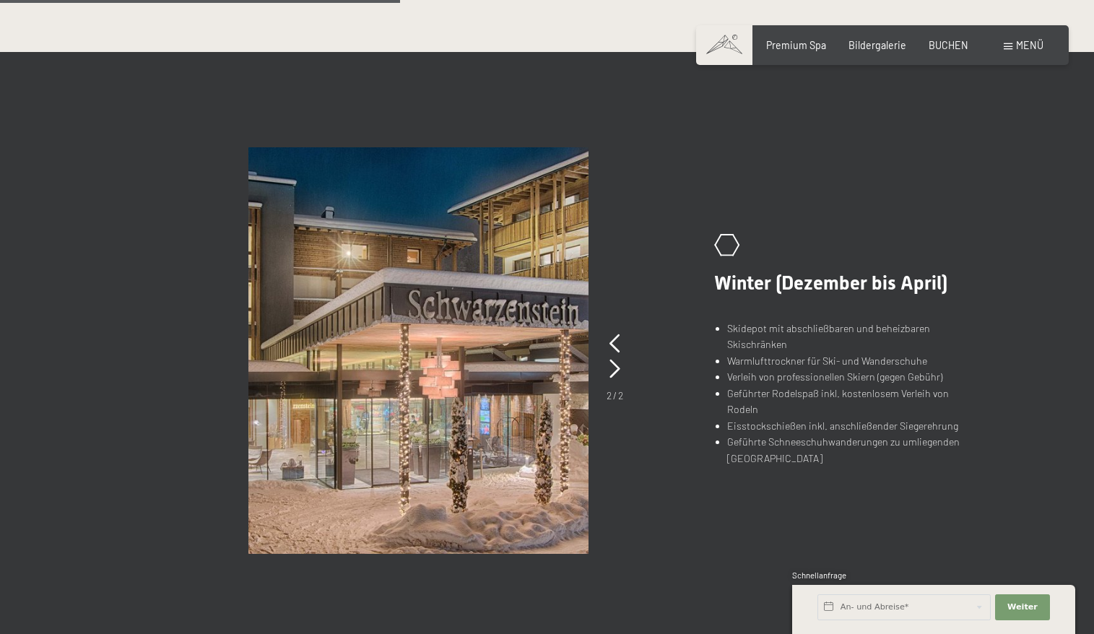
scroll to position [839, 0]
